Goal: Task Accomplishment & Management: Manage account settings

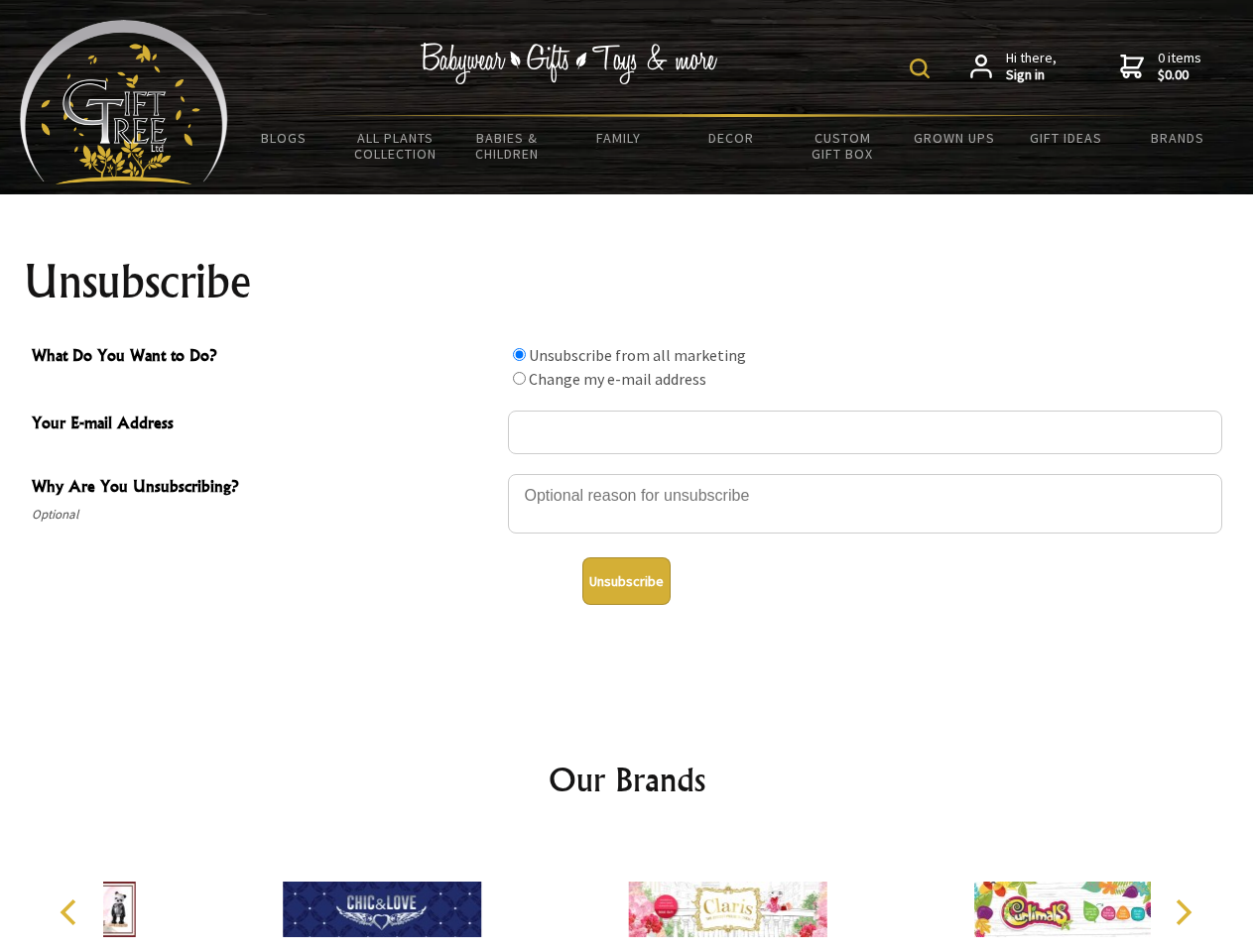
click at [923, 69] on img at bounding box center [920, 69] width 20 height 20
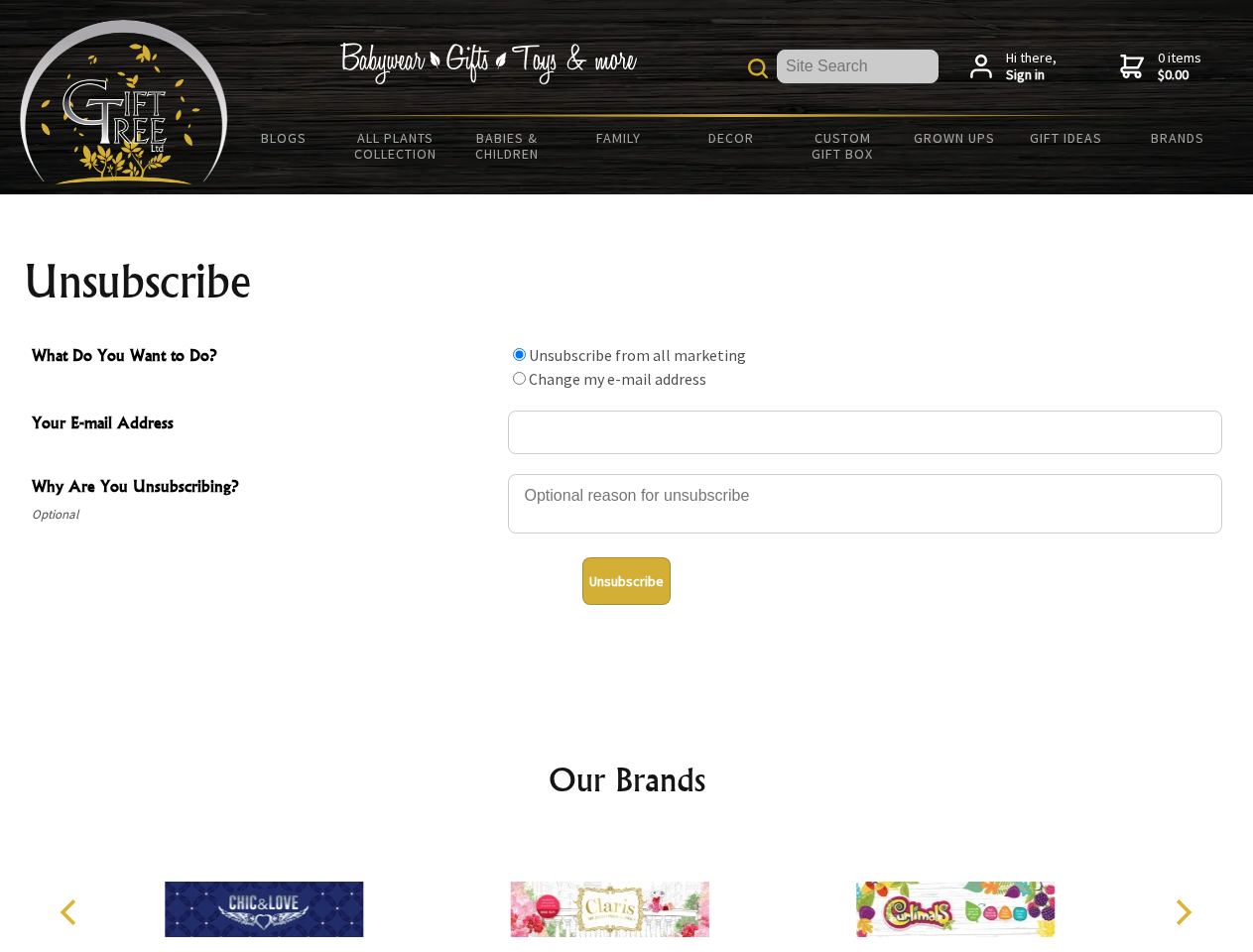
click at [627, 474] on div at bounding box center [865, 507] width 715 height 70
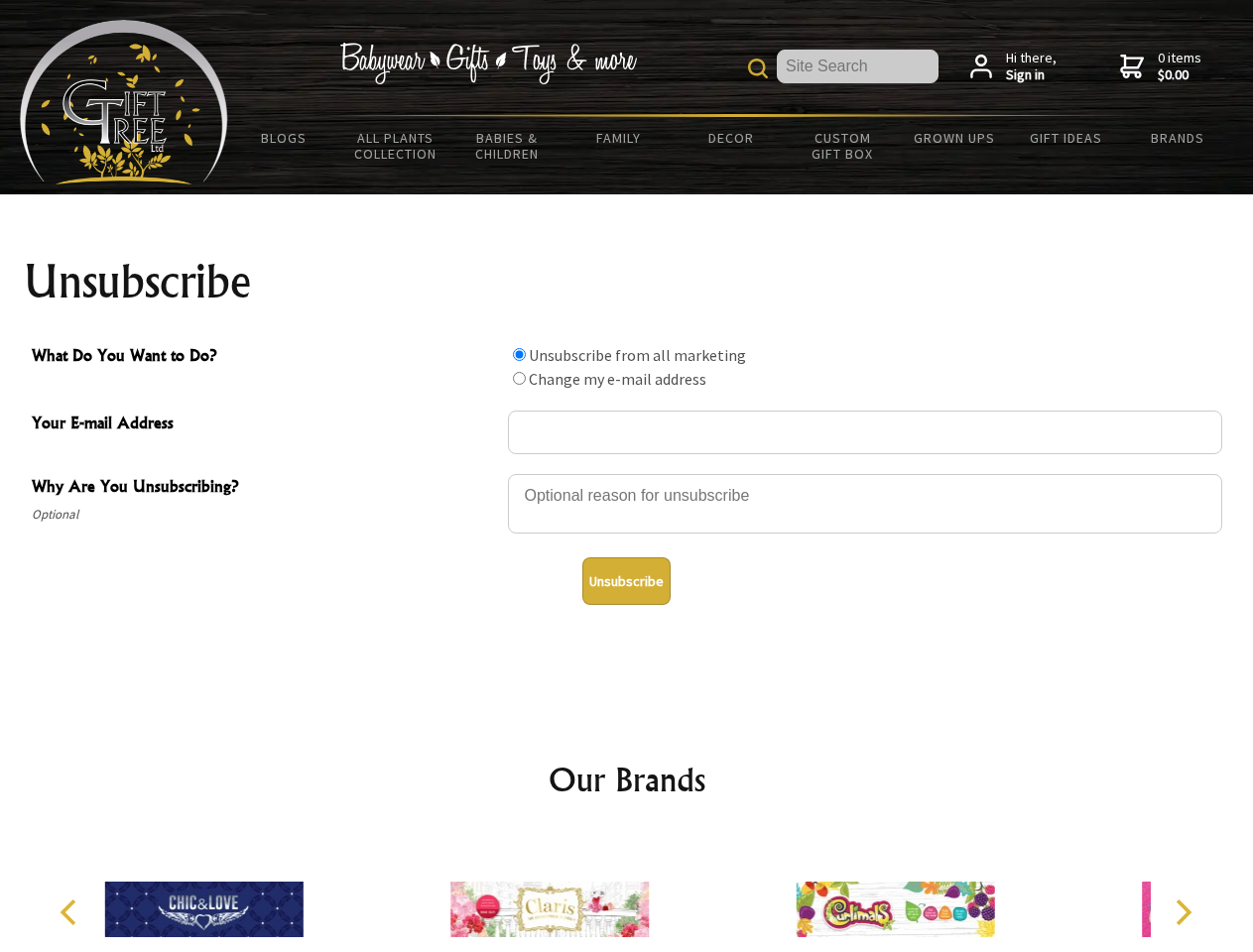
click at [519, 354] on input "What Do You Want to Do?" at bounding box center [519, 354] width 13 height 13
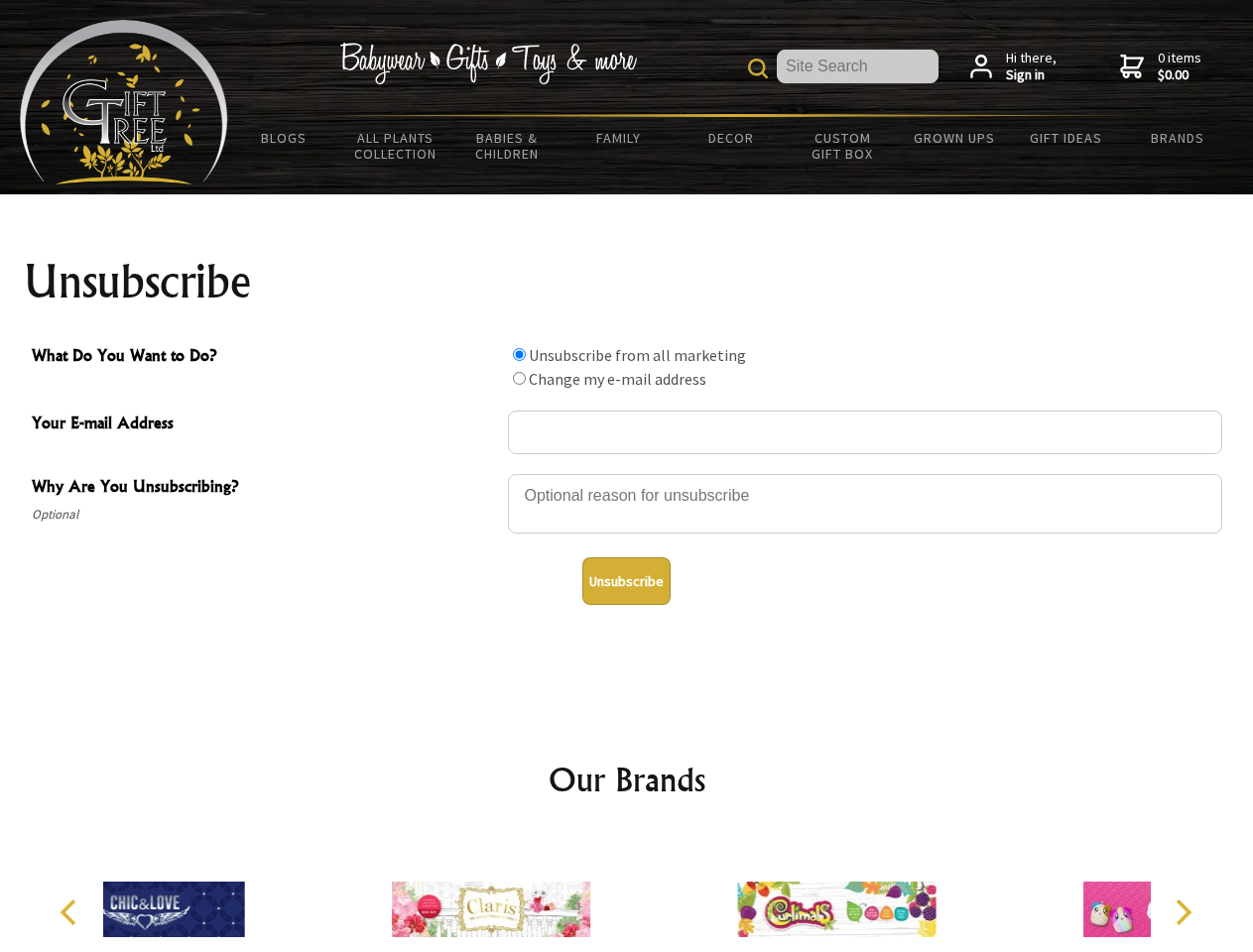
click at [519, 378] on input "What Do You Want to Do?" at bounding box center [519, 378] width 13 height 13
radio input "true"
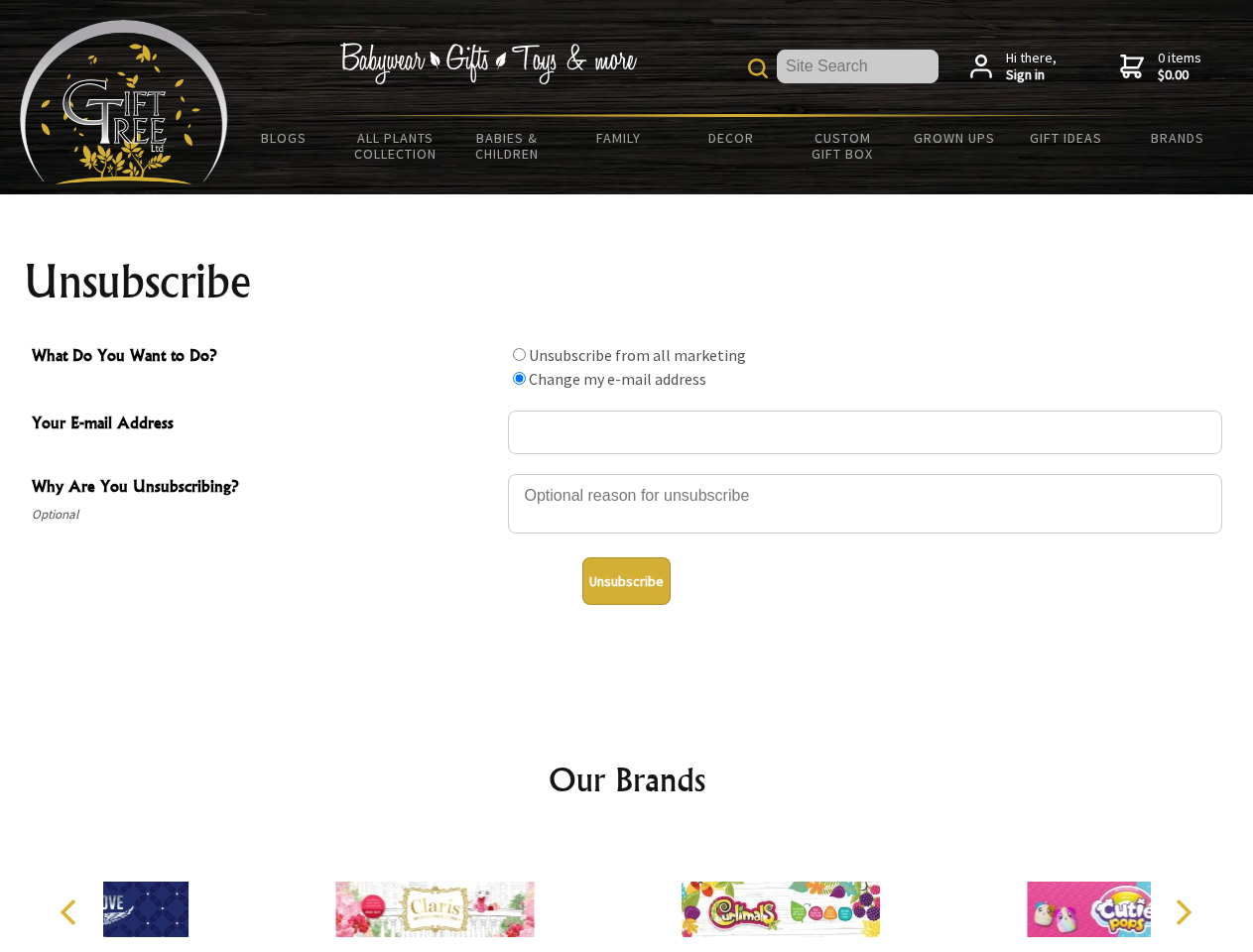
click at [626, 581] on button "Unsubscribe" at bounding box center [626, 581] width 89 height 48
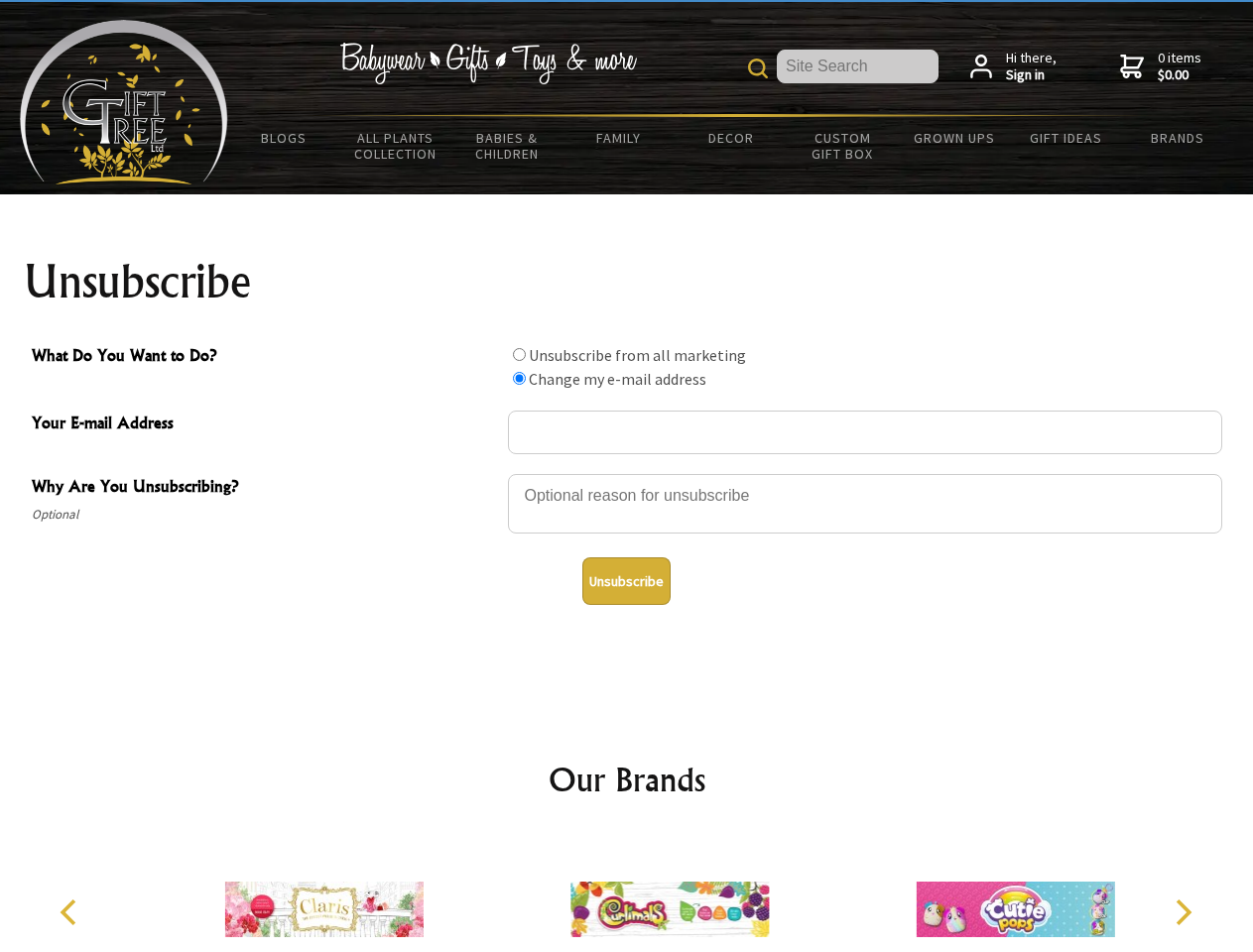
click at [627, 894] on img at bounding box center [669, 909] width 198 height 149
click at [72, 913] on icon "Previous" at bounding box center [71, 913] width 26 height 26
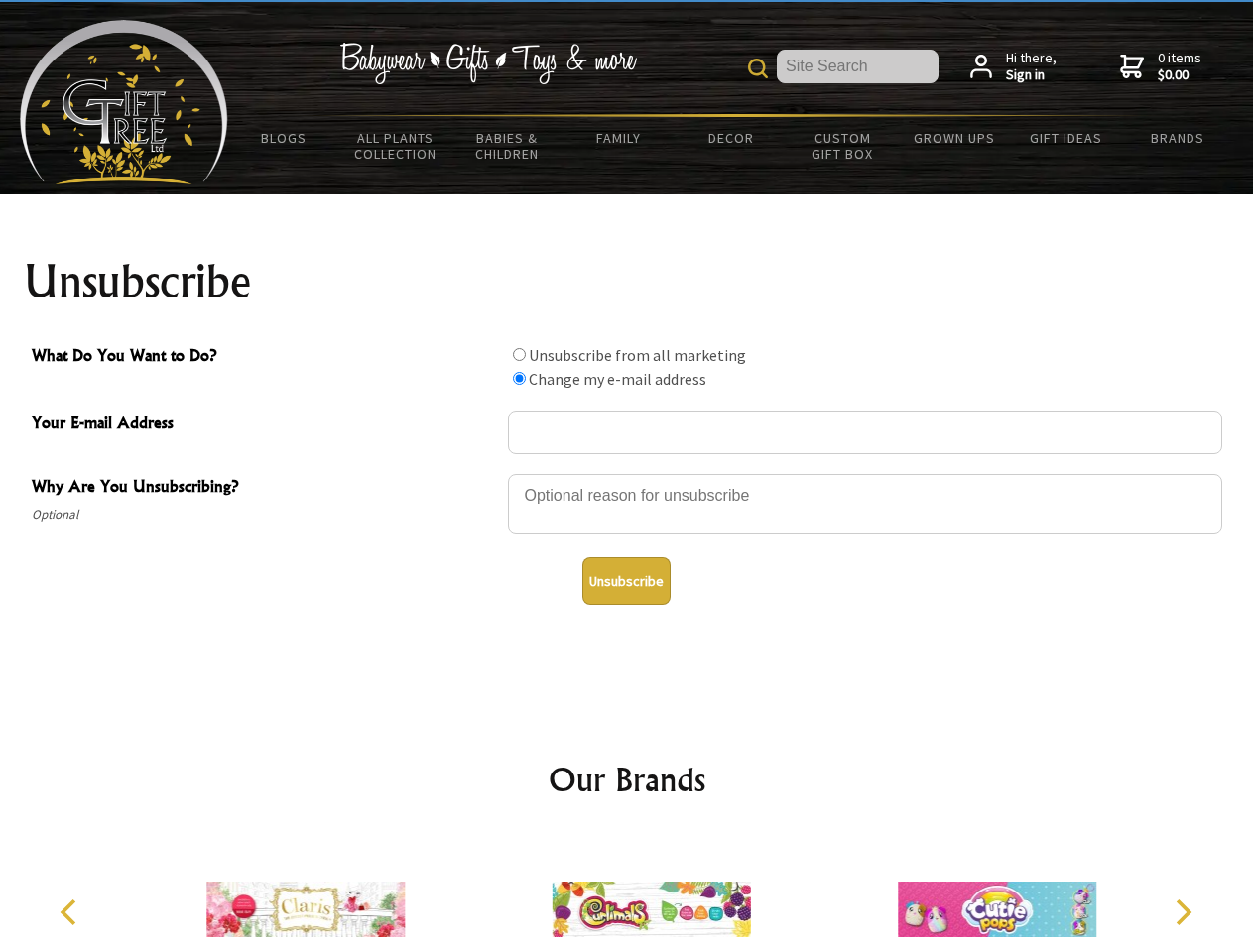
click at [1182, 913] on icon "Next" at bounding box center [1181, 913] width 26 height 26
